Goal: Task Accomplishment & Management: Use online tool/utility

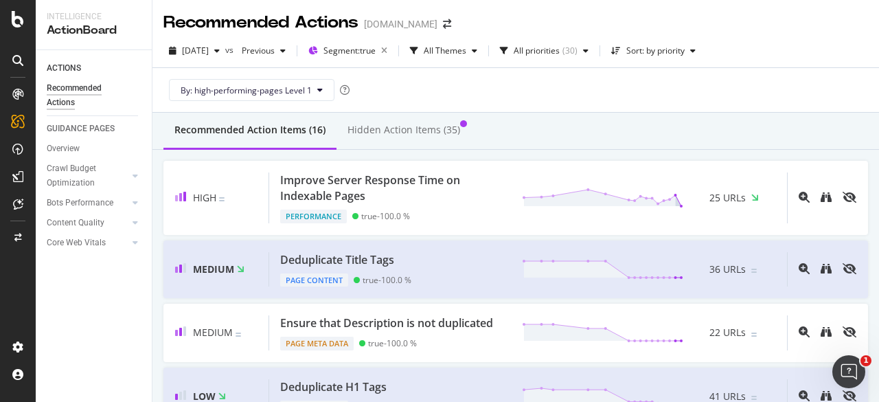
scroll to position [16, 0]
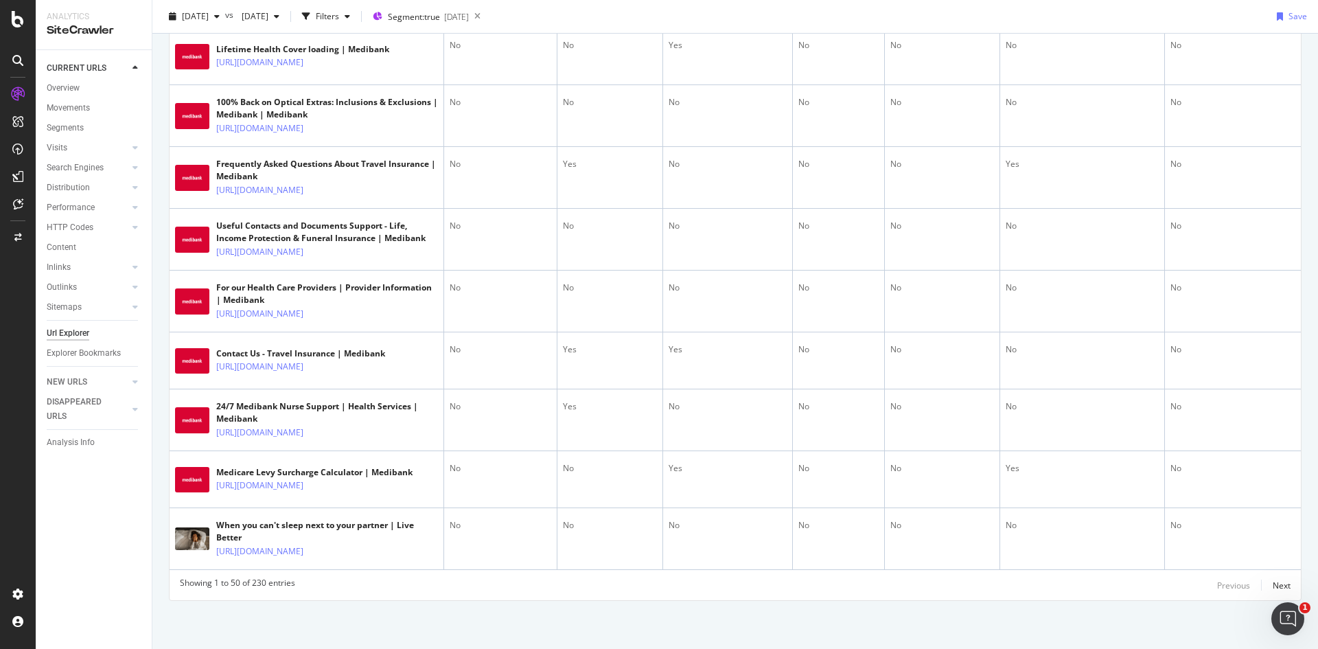
scroll to position [3340, 0]
click at [1273, 589] on div "Next" at bounding box center [1282, 585] width 18 height 12
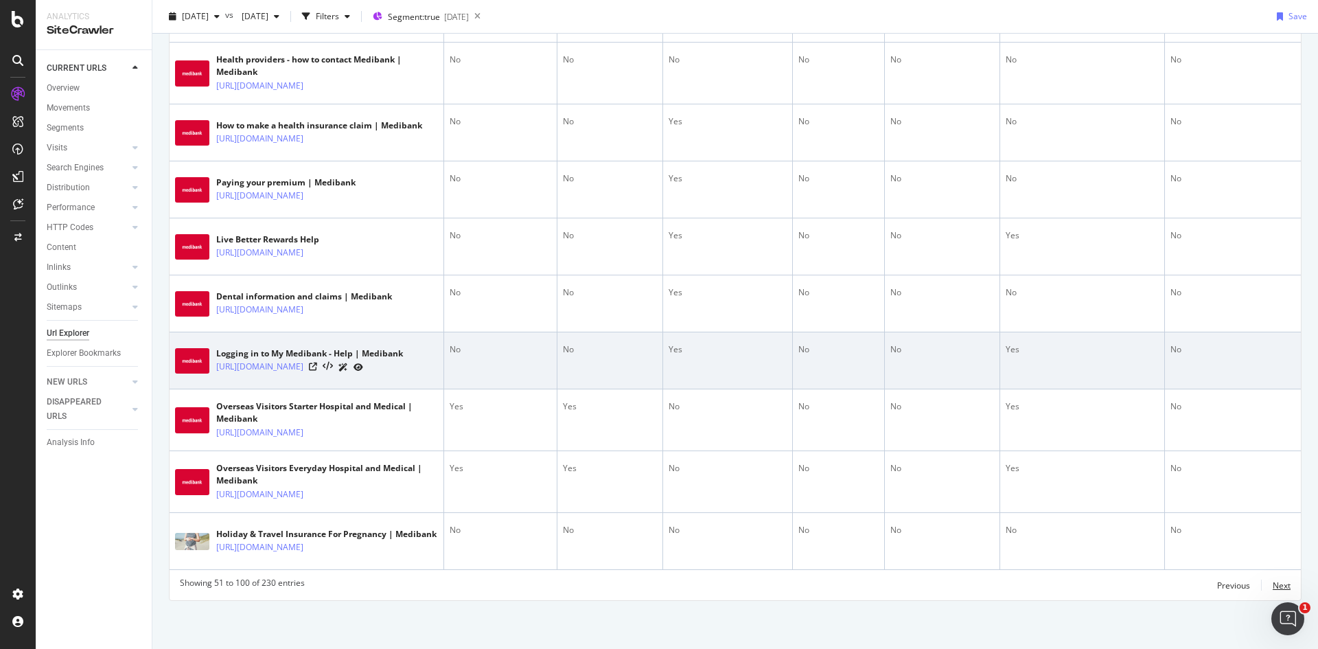
scroll to position [3325, 0]
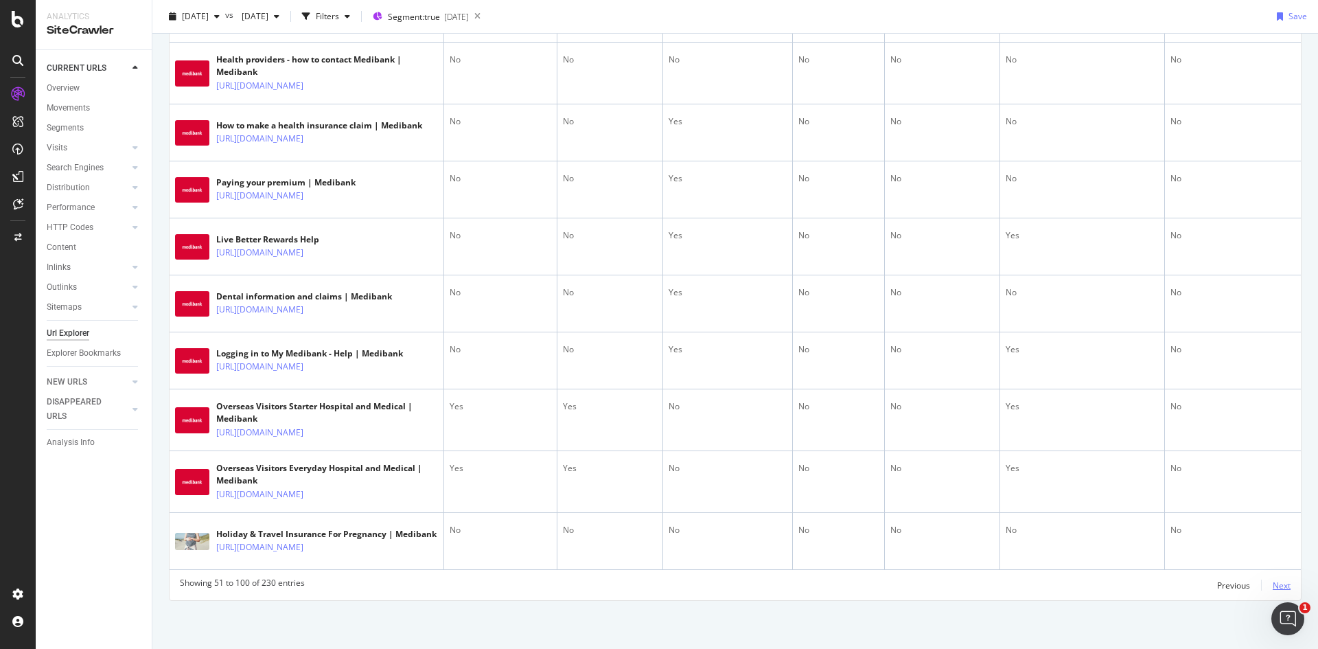
click at [1275, 585] on div "Next" at bounding box center [1282, 585] width 18 height 12
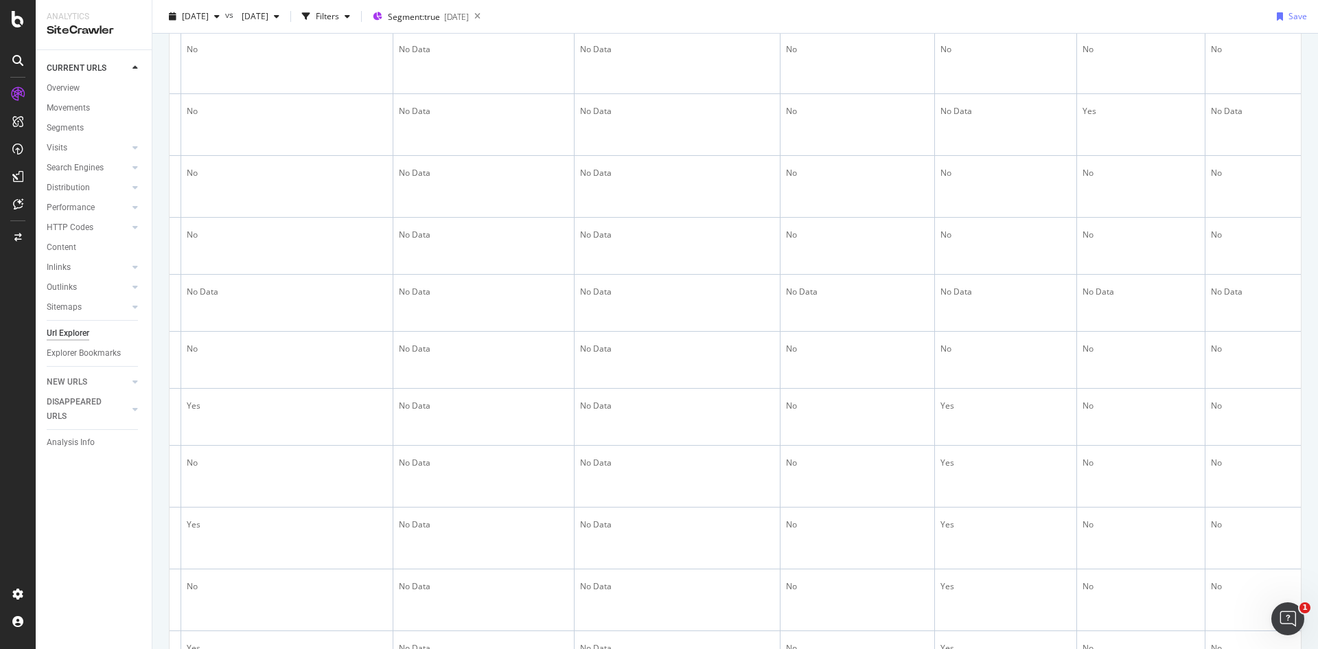
scroll to position [0, 1529]
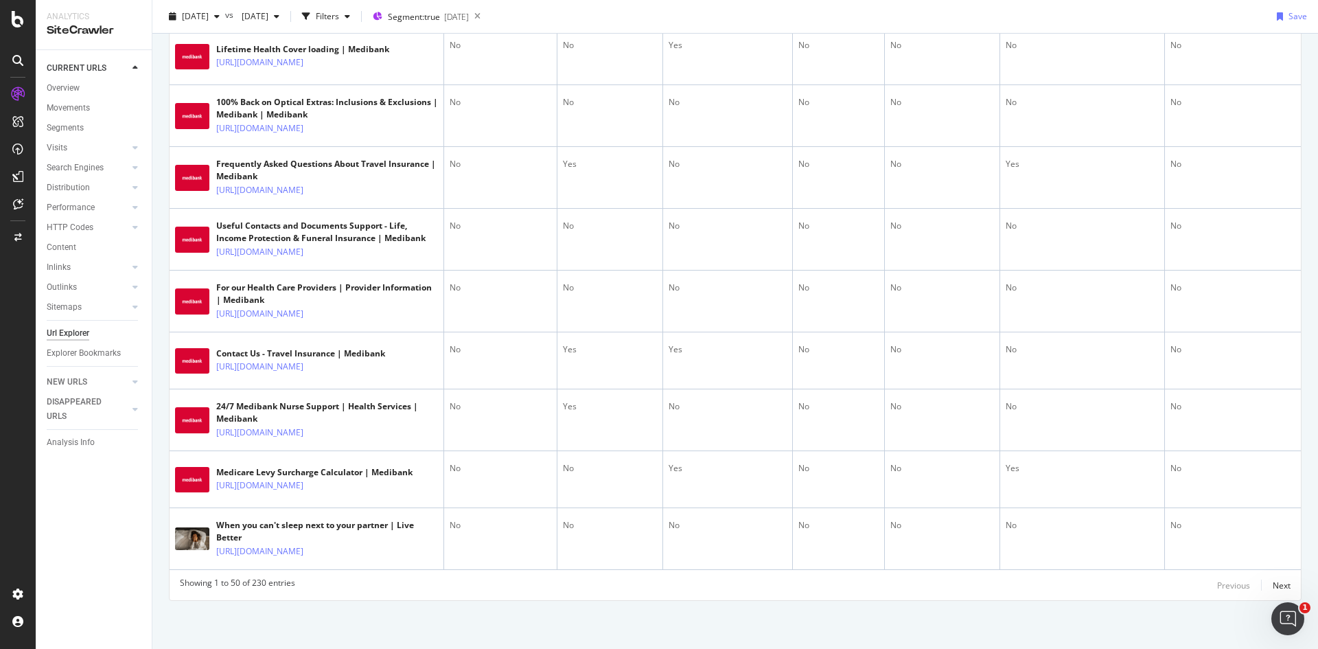
scroll to position [3340, 0]
click at [1273, 583] on div "Next" at bounding box center [1282, 585] width 18 height 12
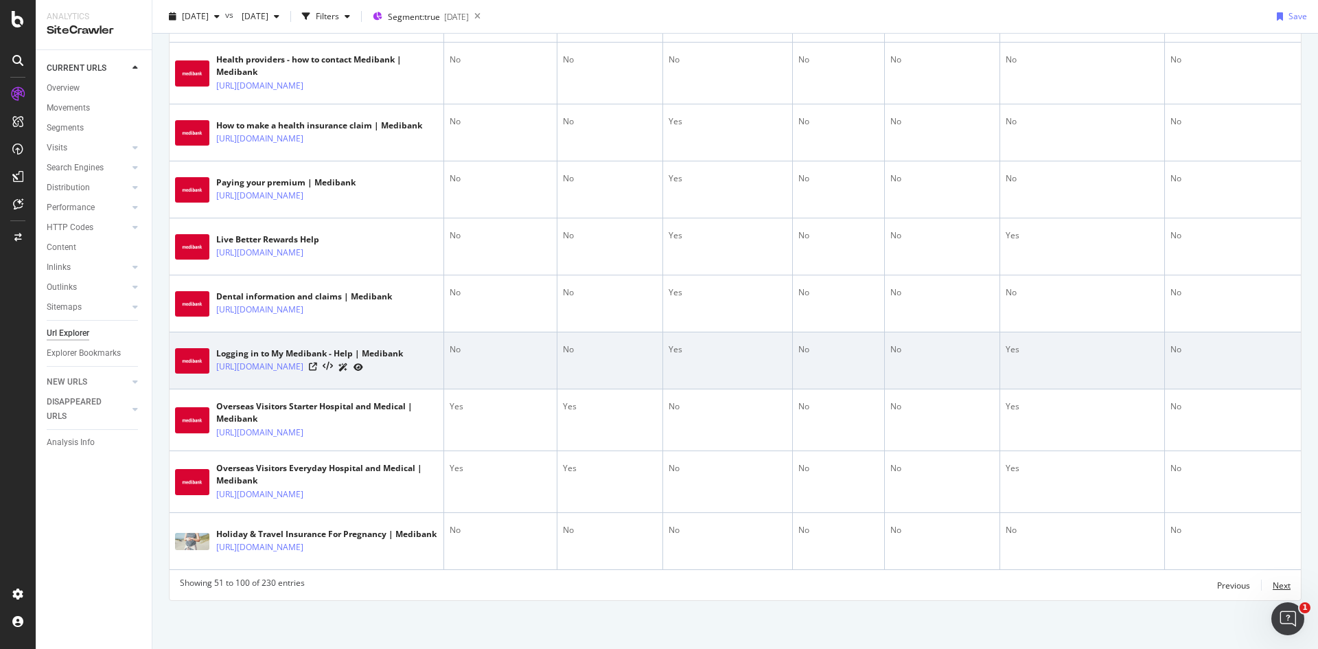
scroll to position [3325, 0]
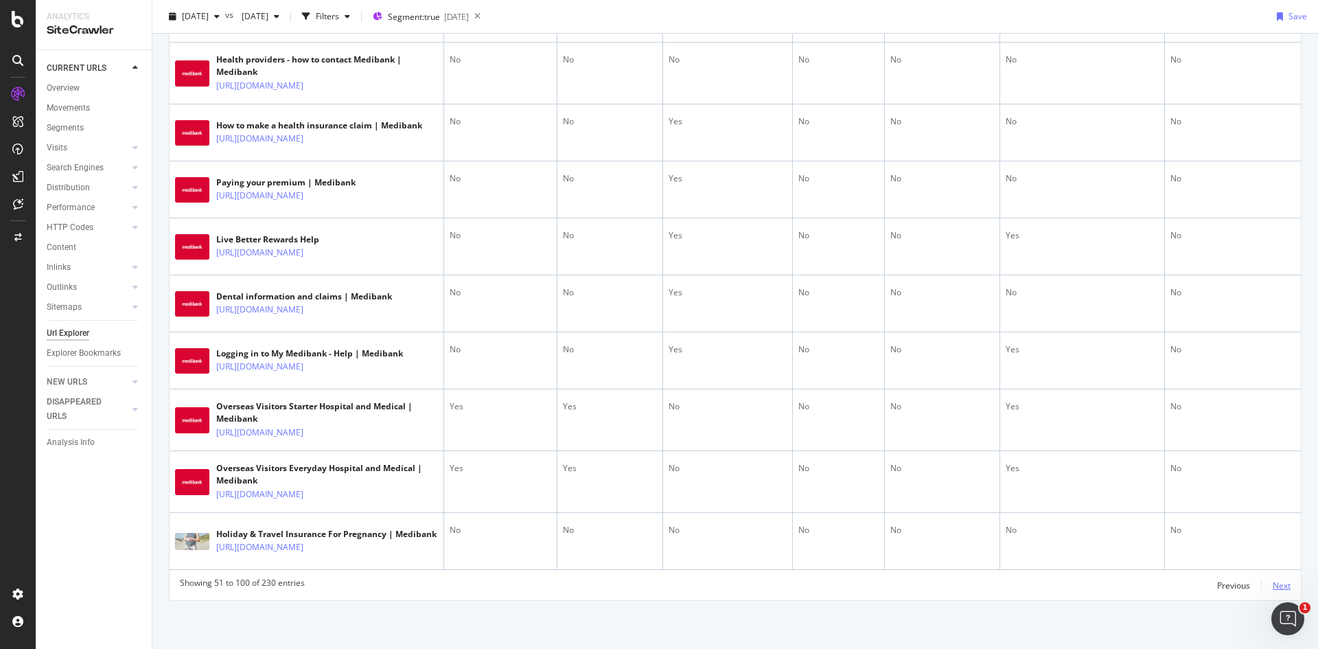
click at [1273, 590] on div "Next" at bounding box center [1282, 585] width 18 height 12
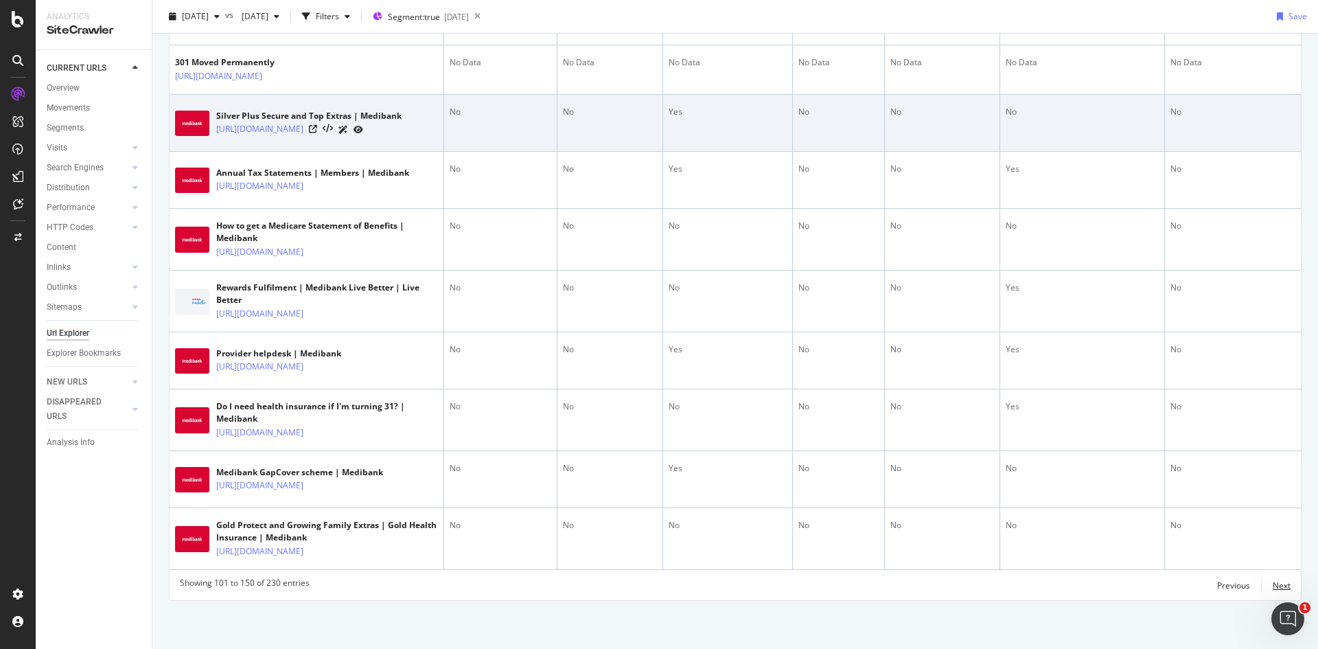
scroll to position [3591, 0]
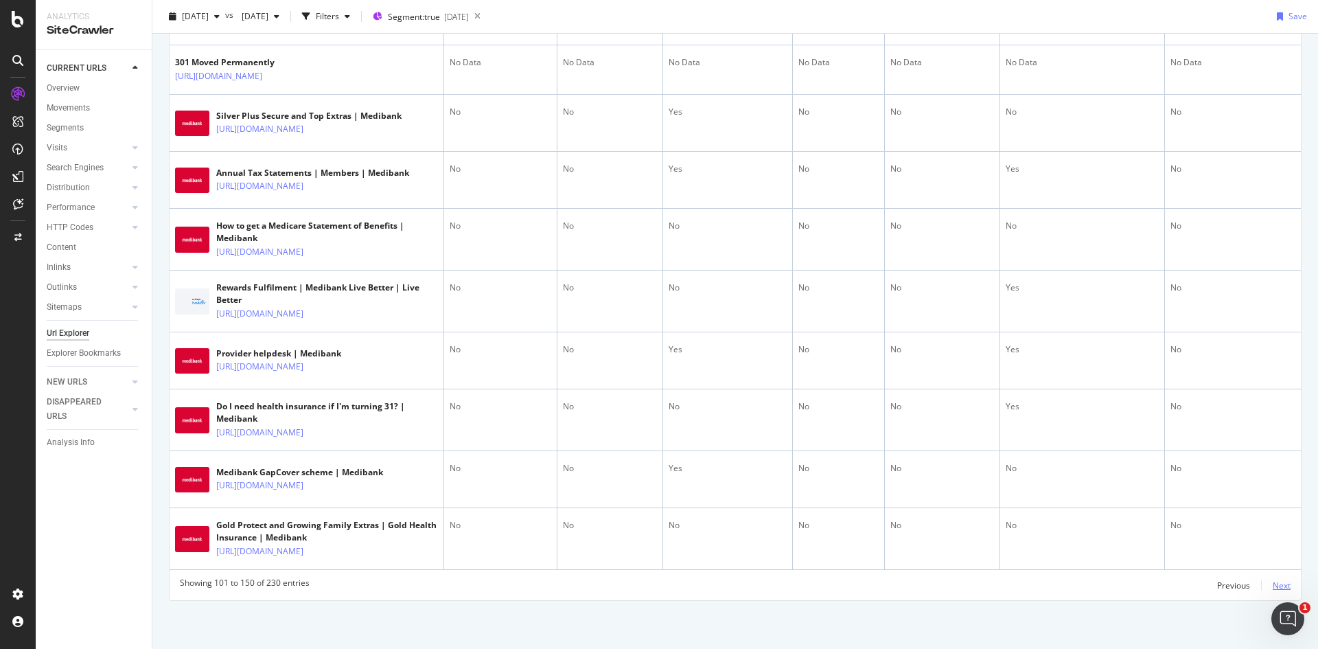
click at [1276, 585] on div "Next" at bounding box center [1282, 585] width 18 height 12
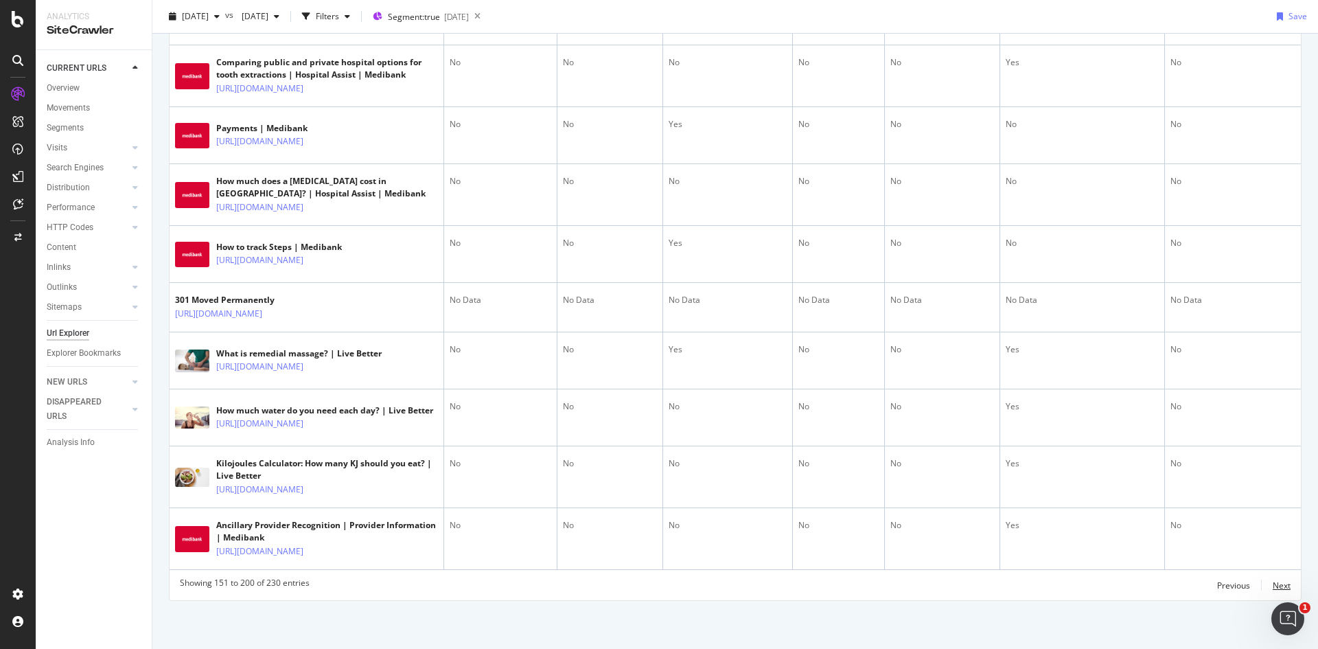
scroll to position [3688, 0]
click at [1221, 584] on div "Previous" at bounding box center [1233, 585] width 33 height 12
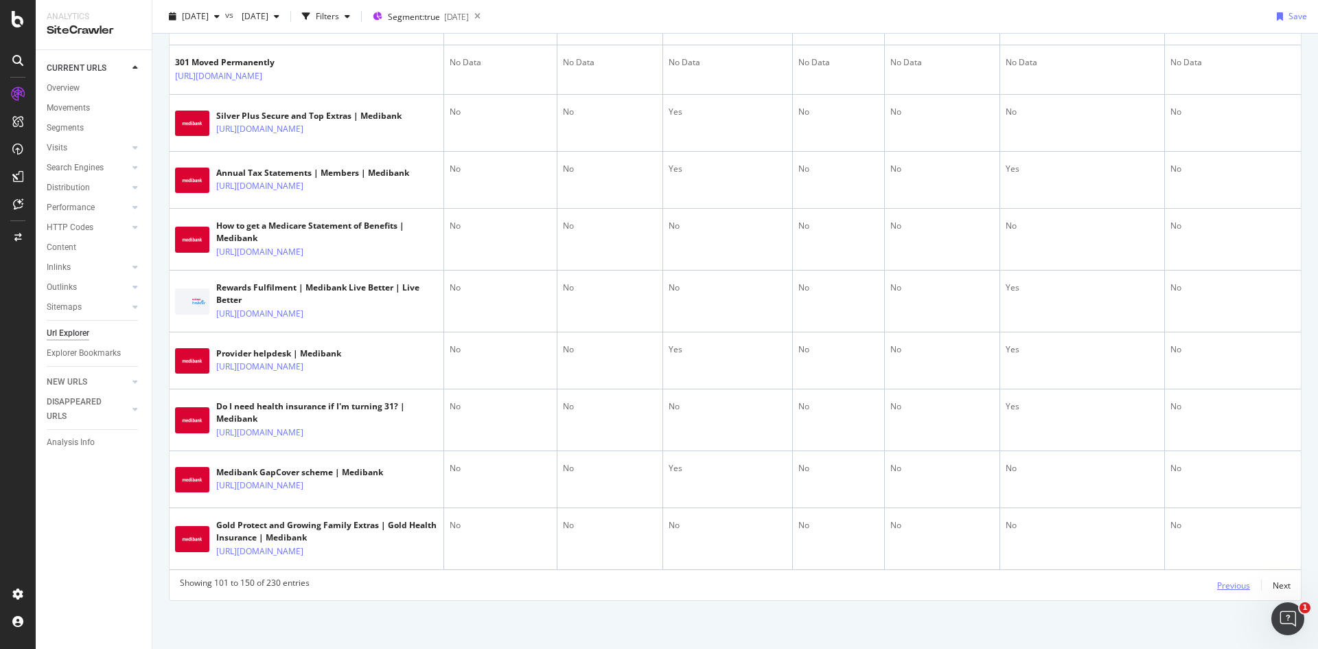
scroll to position [3591, 0]
click at [1219, 589] on div "Previous" at bounding box center [1233, 585] width 33 height 12
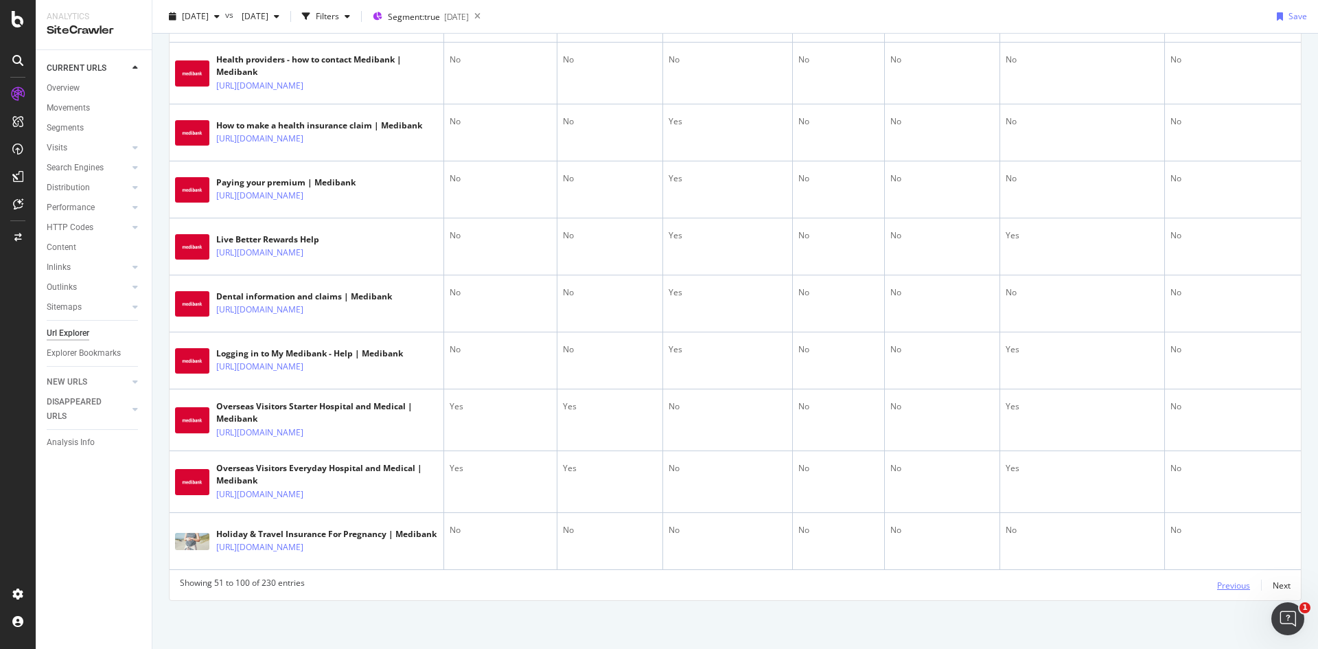
scroll to position [3325, 0]
click at [1217, 586] on div "Previous" at bounding box center [1233, 585] width 33 height 12
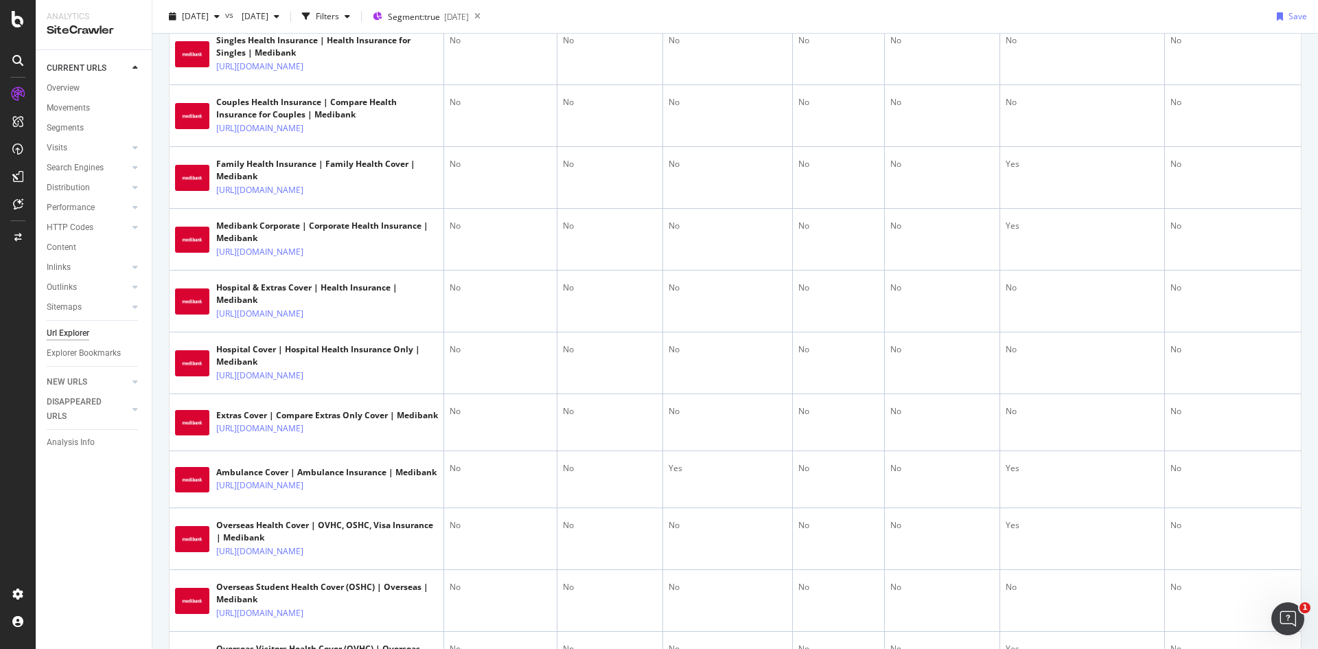
scroll to position [0, 0]
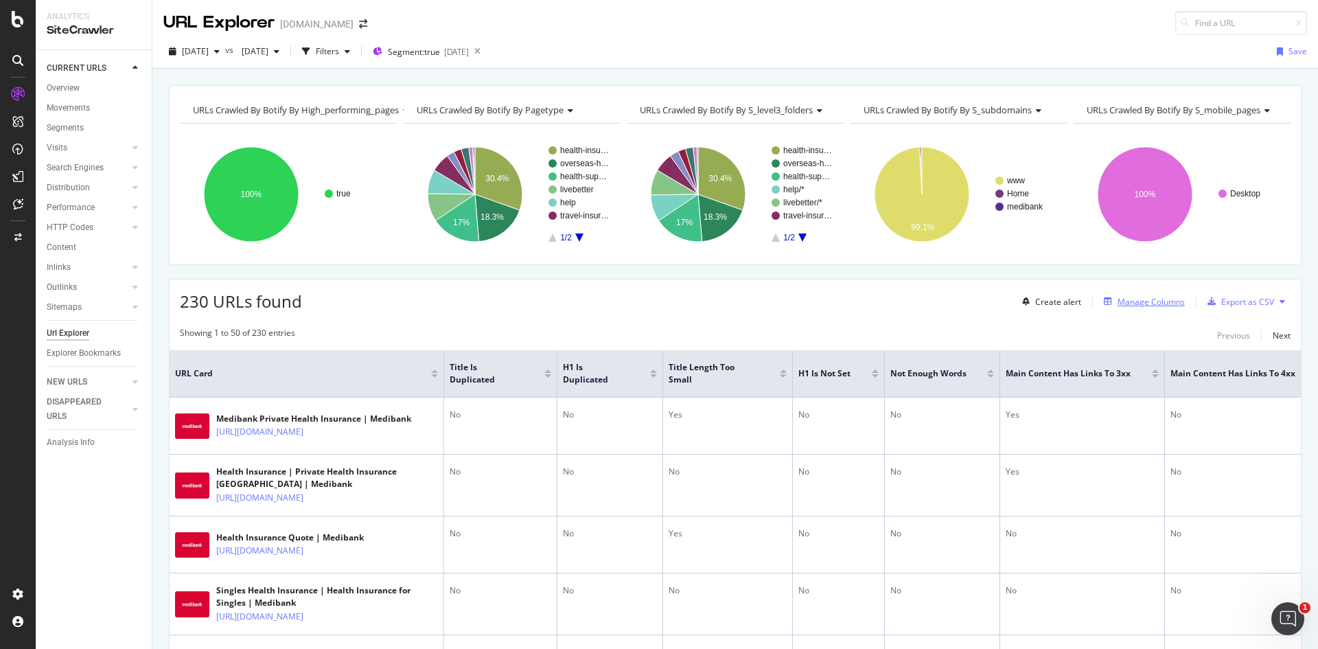
click at [1144, 307] on div "Manage Columns" at bounding box center [1150, 302] width 67 height 12
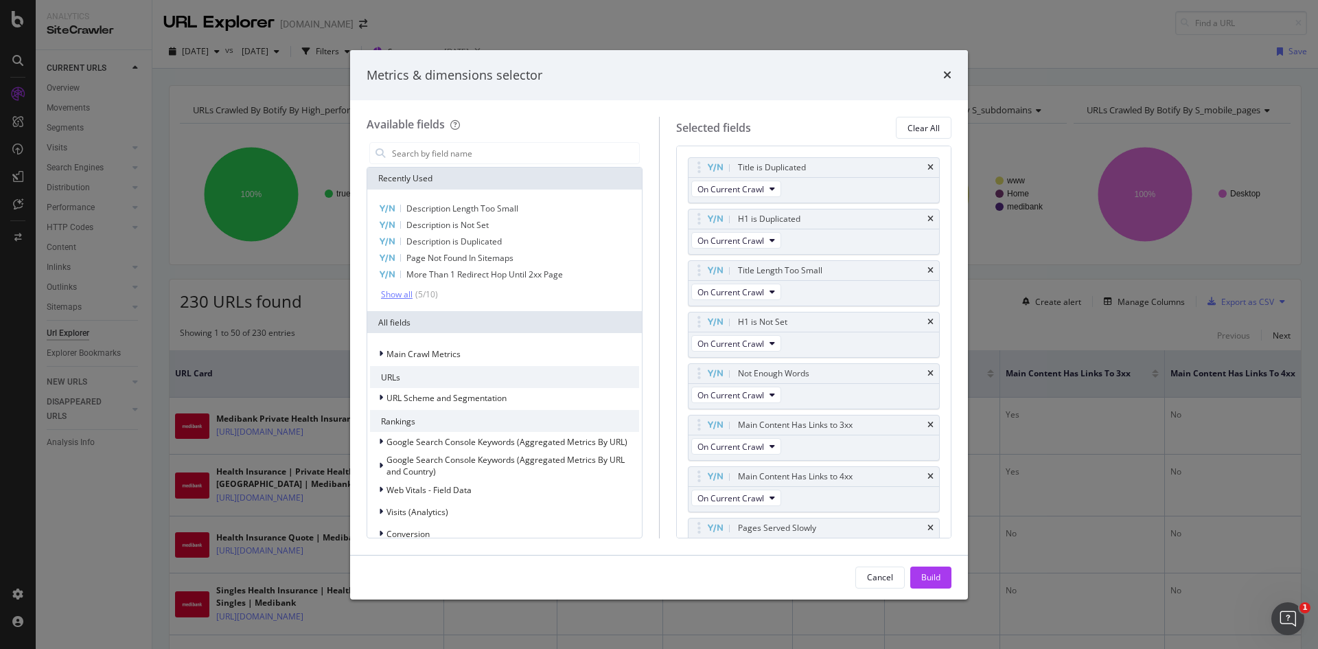
click at [397, 294] on div "Show all" at bounding box center [397, 295] width 32 height 10
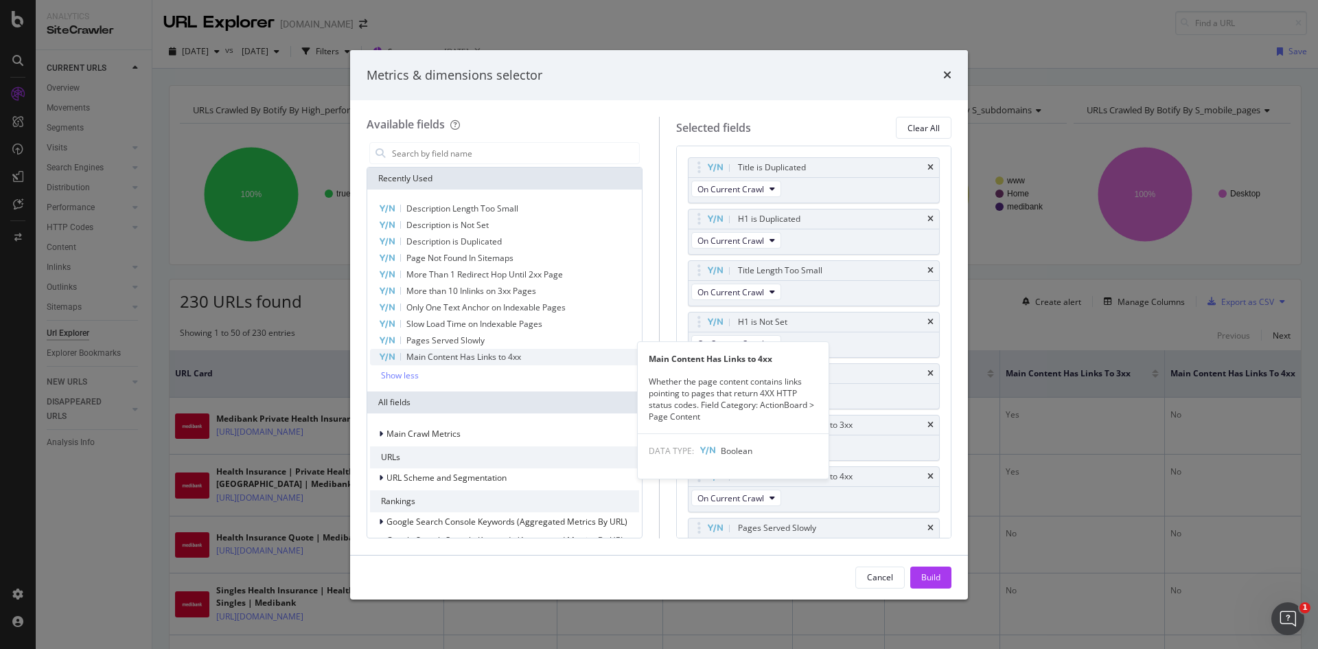
scroll to position [8, 0]
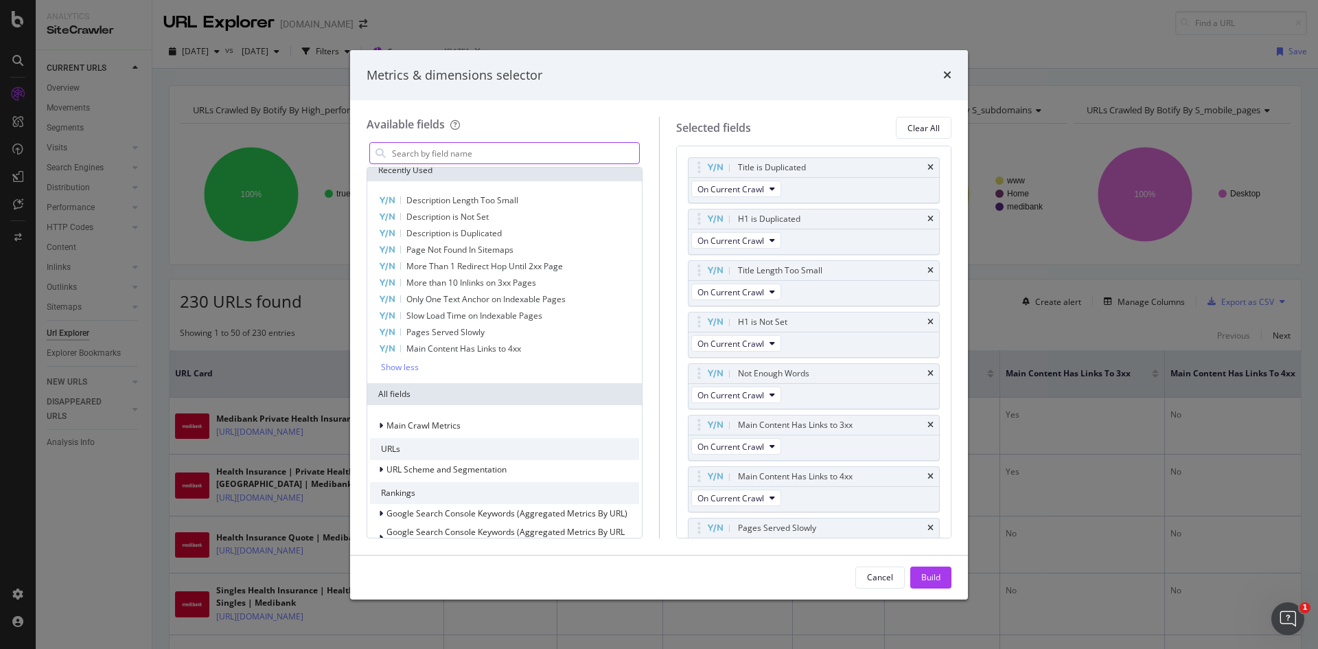
click at [451, 159] on input "modal" at bounding box center [515, 153] width 248 height 21
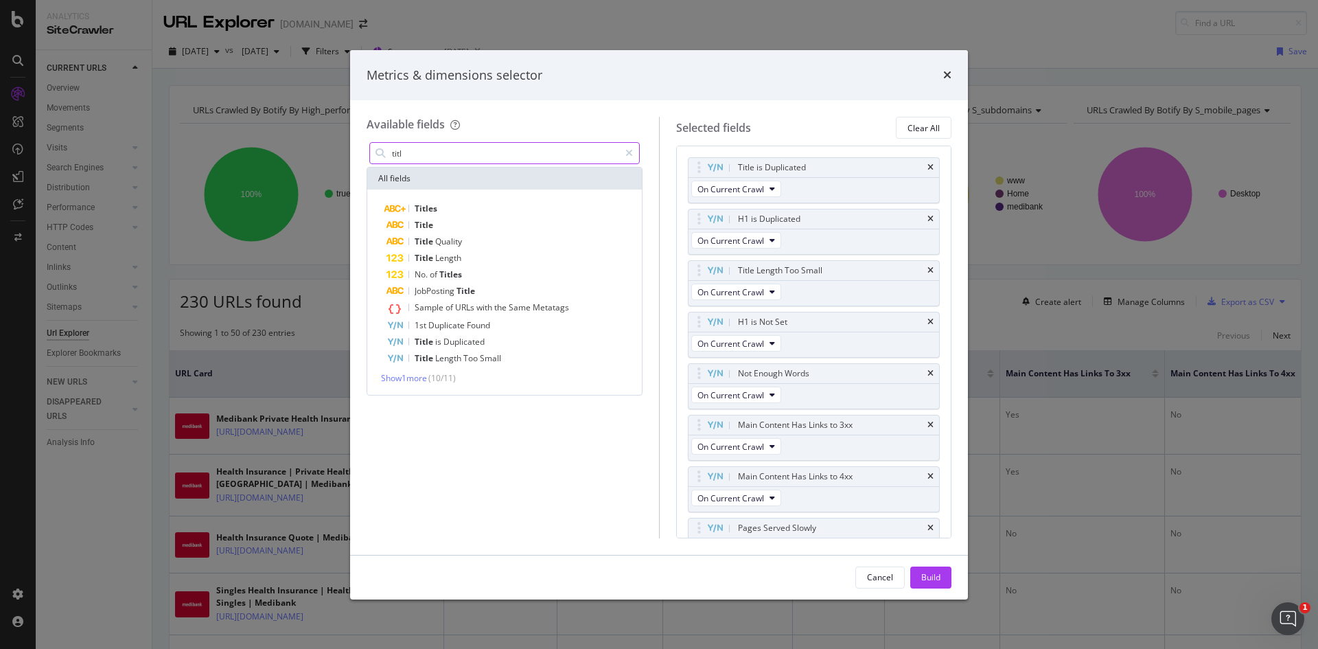
scroll to position [0, 0]
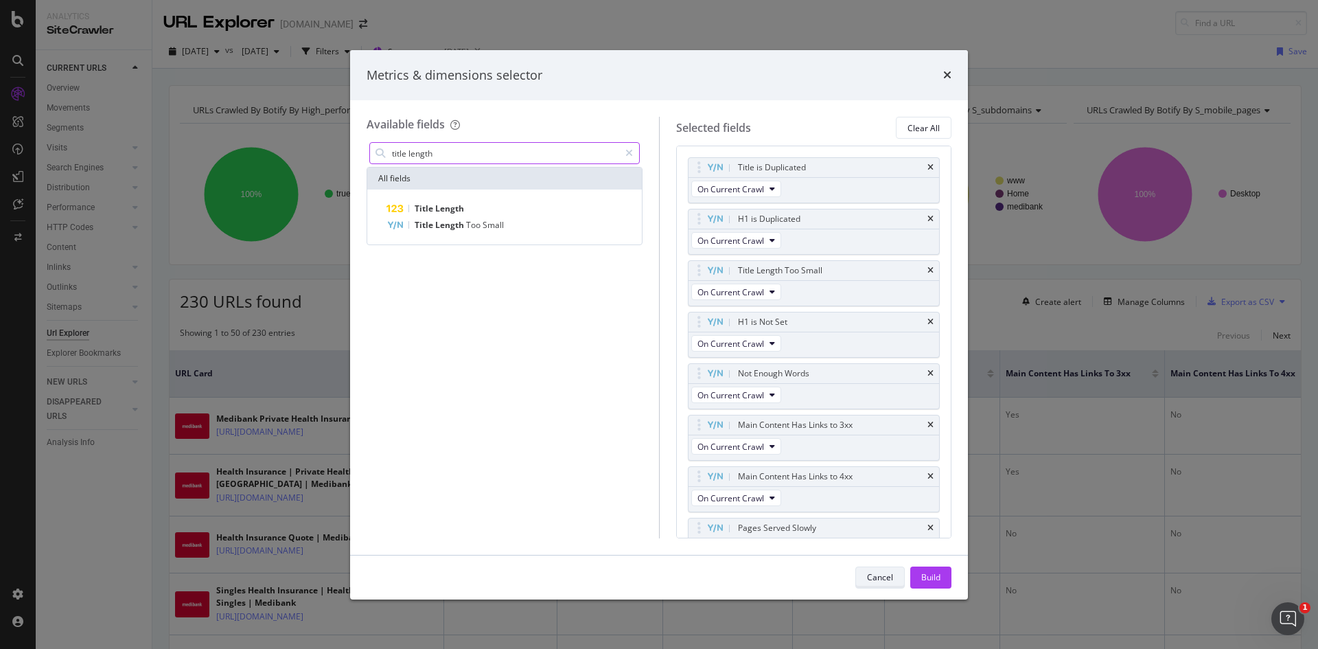
type input "title length"
click at [866, 571] on button "Cancel" at bounding box center [879, 577] width 49 height 22
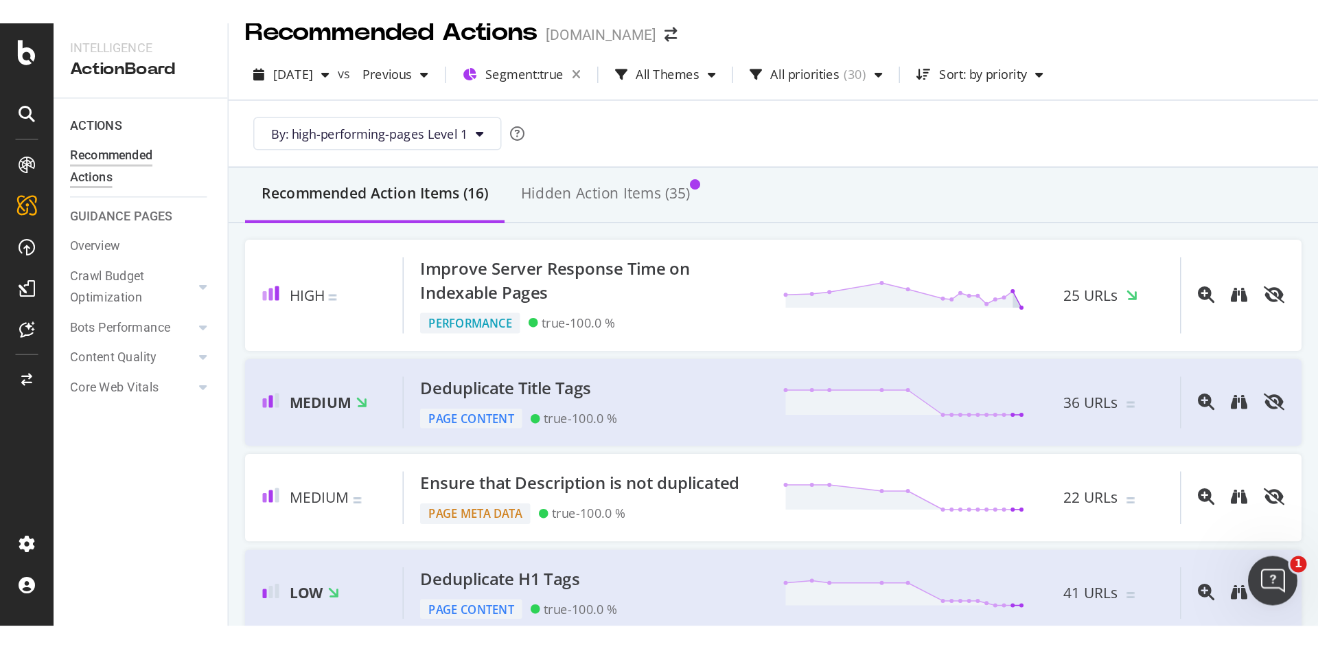
scroll to position [17, 0]
